Goal: Transaction & Acquisition: Subscribe to service/newsletter

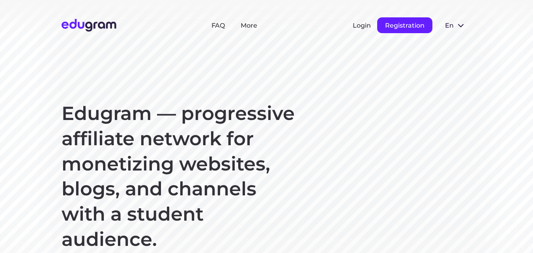
click at [415, 24] on button "Registration" at bounding box center [404, 25] width 55 height 16
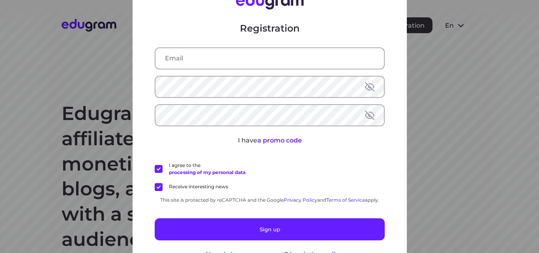
scroll to position [25, 0]
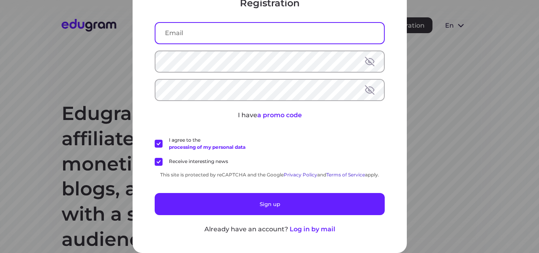
click at [272, 23] on input "text" at bounding box center [270, 33] width 229 height 21
type input "ة"
type input "[PERSON_NAME][EMAIL_ADDRESS][DOMAIN_NAME]"
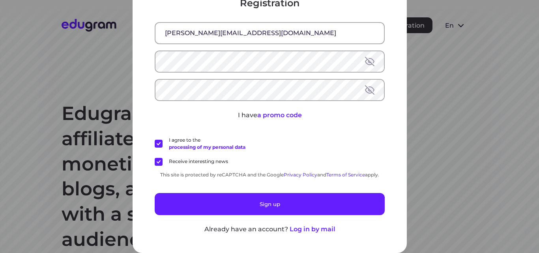
click at [157, 160] on label "Receive interesting news" at bounding box center [191, 162] width 73 height 8
click at [0, 0] on input "Receive interesting news" at bounding box center [0, 0] width 0 height 0
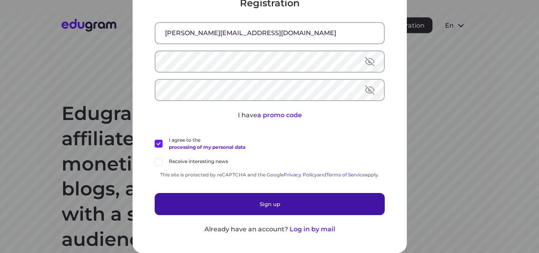
click at [181, 203] on button "Sign up" at bounding box center [270, 204] width 230 height 22
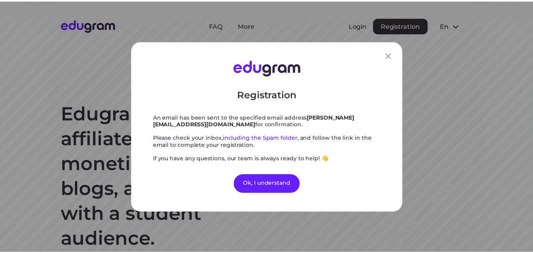
scroll to position [0, 0]
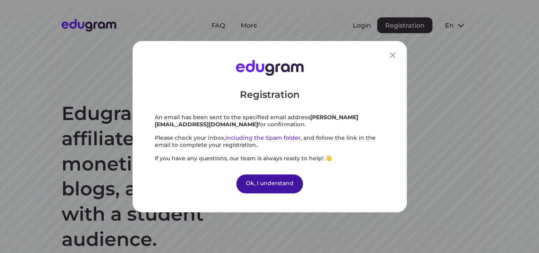
click at [274, 177] on div "Ok, I understand" at bounding box center [269, 183] width 67 height 19
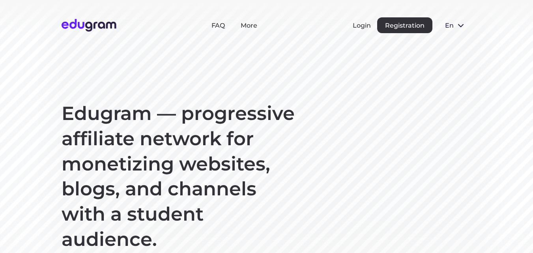
click at [270, 186] on h1 "Edugram — progressive affiliate network for monetizing websites, blogs, and cha…" at bounding box center [180, 176] width 237 height 151
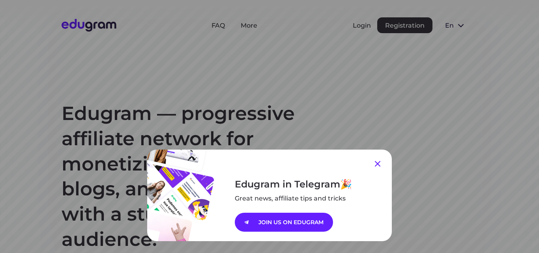
click at [379, 163] on icon at bounding box center [377, 163] width 9 height 9
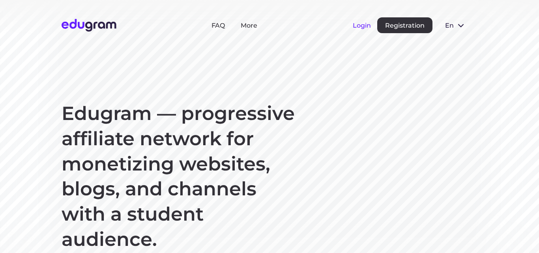
click at [362, 26] on button "Login" at bounding box center [362, 26] width 18 height 8
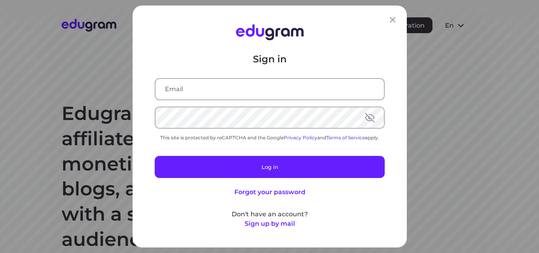
type input "[PERSON_NAME][EMAIL_ADDRESS][DOMAIN_NAME]"
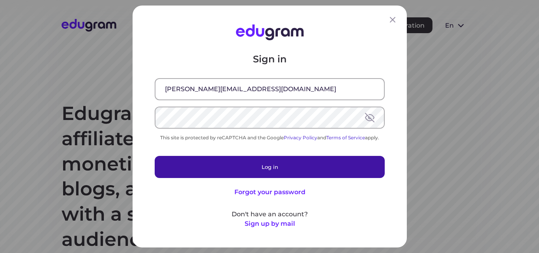
click at [298, 166] on button "Log in" at bounding box center [270, 167] width 230 height 22
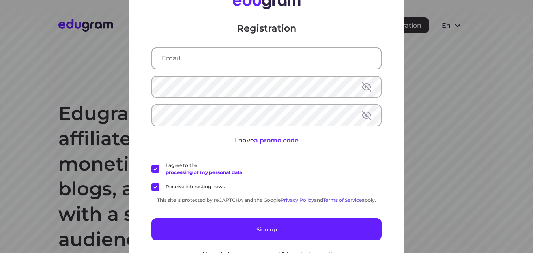
type input "[PERSON_NAME][EMAIL_ADDRESS][DOMAIN_NAME]"
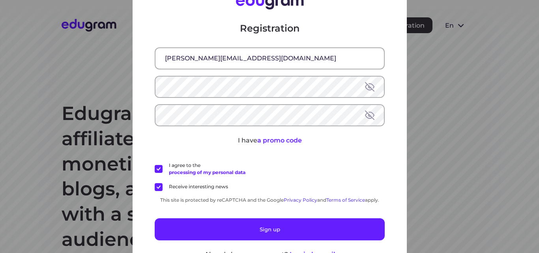
click at [198, 188] on label "Receive interesting news" at bounding box center [191, 187] width 73 height 8
click at [0, 0] on input "Receive interesting news" at bounding box center [0, 0] width 0 height 0
click at [368, 86] on button at bounding box center [369, 86] width 9 height 9
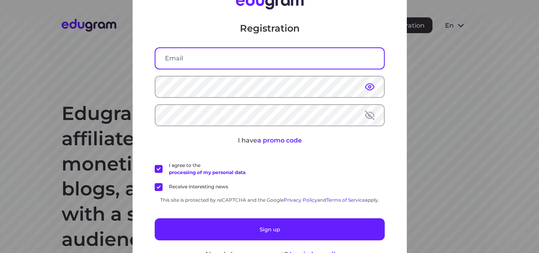
click at [286, 58] on input "text" at bounding box center [270, 58] width 229 height 21
click at [238, 59] on input "text" at bounding box center [270, 58] width 229 height 21
type input "ة"
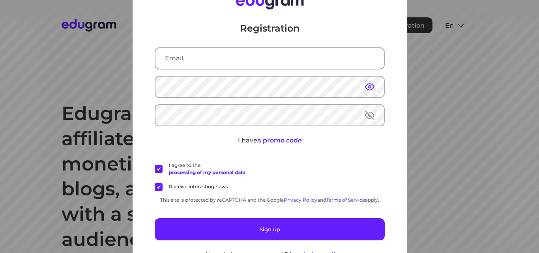
click at [488, 94] on div "Registration I have a promo code I agree to the processing of my personal data …" at bounding box center [269, 126] width 539 height 253
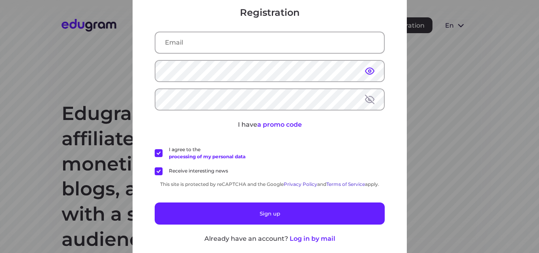
scroll to position [25, 0]
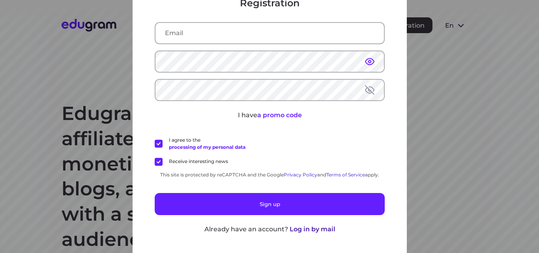
click at [304, 233] on button "Log in by mail" at bounding box center [312, 229] width 46 height 9
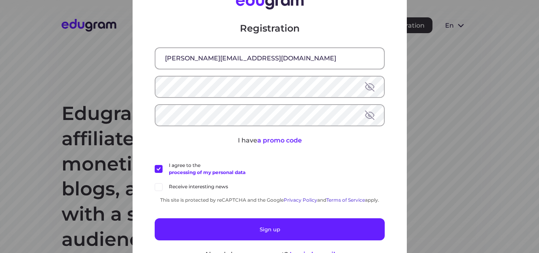
click at [233, 84] on input "text" at bounding box center [270, 89] width 229 height 21
click at [231, 88] on input "text" at bounding box center [270, 89] width 229 height 21
type input "و"
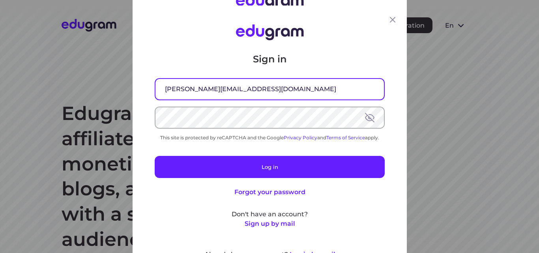
type input "[PERSON_NAME][EMAIL_ADDRESS][DOMAIN_NAME]"
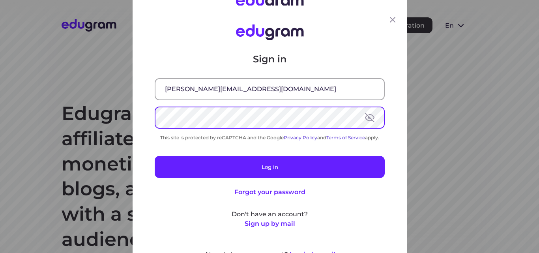
click at [366, 118] on button at bounding box center [369, 117] width 9 height 9
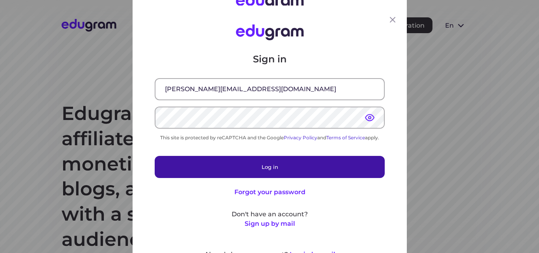
click at [275, 163] on button "Log in" at bounding box center [270, 167] width 230 height 22
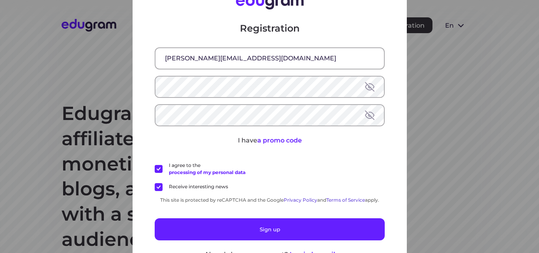
click at [368, 88] on button at bounding box center [369, 86] width 9 height 9
click at [245, 54] on input "text" at bounding box center [270, 58] width 229 height 21
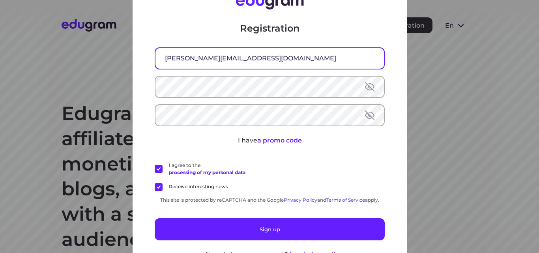
type input "[PERSON_NAME][EMAIL_ADDRESS][DOMAIN_NAME]"
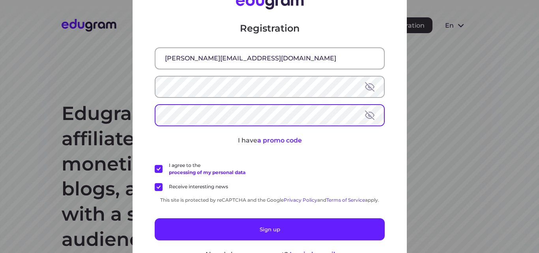
click at [155, 184] on label "Receive interesting news" at bounding box center [191, 187] width 73 height 8
click at [0, 0] on input "Receive interesting news" at bounding box center [0, 0] width 0 height 0
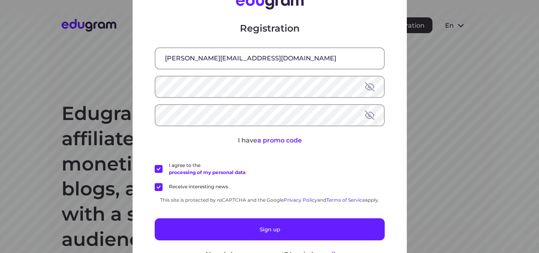
click at [157, 187] on label "Receive interesting news" at bounding box center [191, 187] width 73 height 8
click at [0, 0] on input "Receive interesting news" at bounding box center [0, 0] width 0 height 0
click at [156, 185] on label "Receive interesting news" at bounding box center [191, 187] width 73 height 8
click at [0, 0] on input "Receive interesting news" at bounding box center [0, 0] width 0 height 0
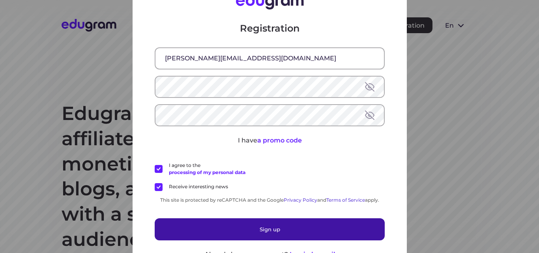
click at [220, 227] on button "Sign up" at bounding box center [270, 229] width 230 height 22
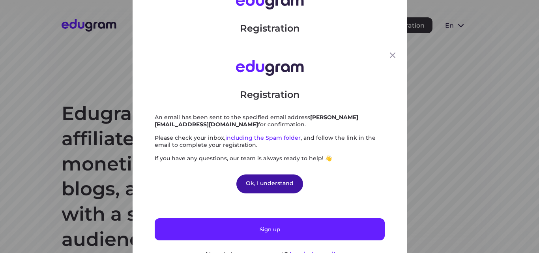
click at [251, 183] on div "Ok, I understand" at bounding box center [269, 183] width 67 height 19
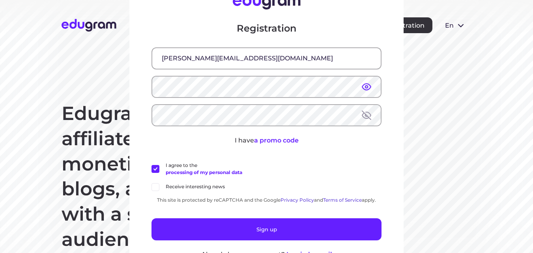
click at [433, 45] on div "Registration mariam.ashraf10@msa.edu.eg I have a promo code I agree to the proc…" at bounding box center [266, 126] width 533 height 253
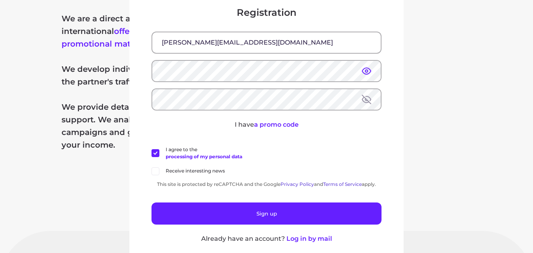
scroll to position [25, 0]
